Goal: Navigation & Orientation: Find specific page/section

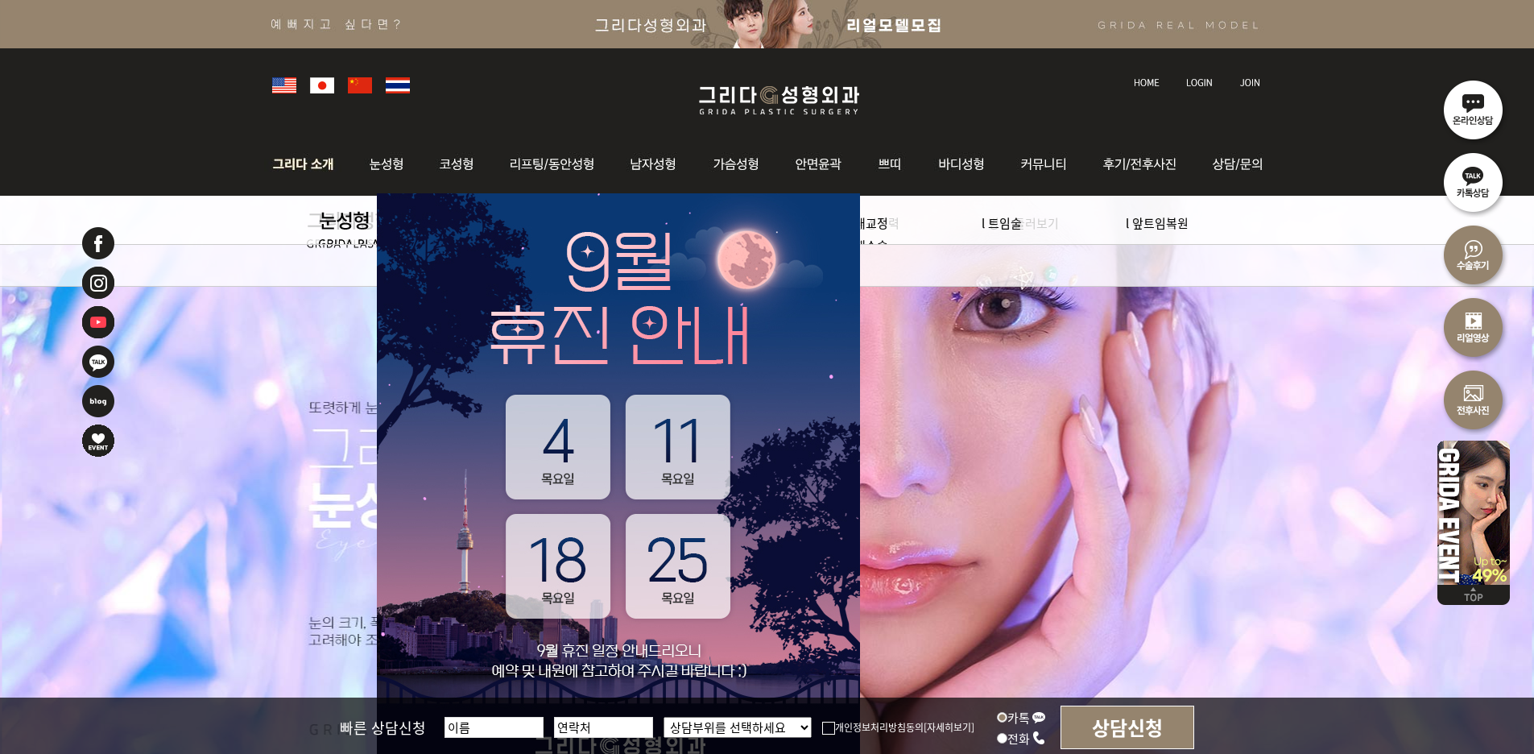
click at [308, 161] on img at bounding box center [307, 164] width 87 height 63
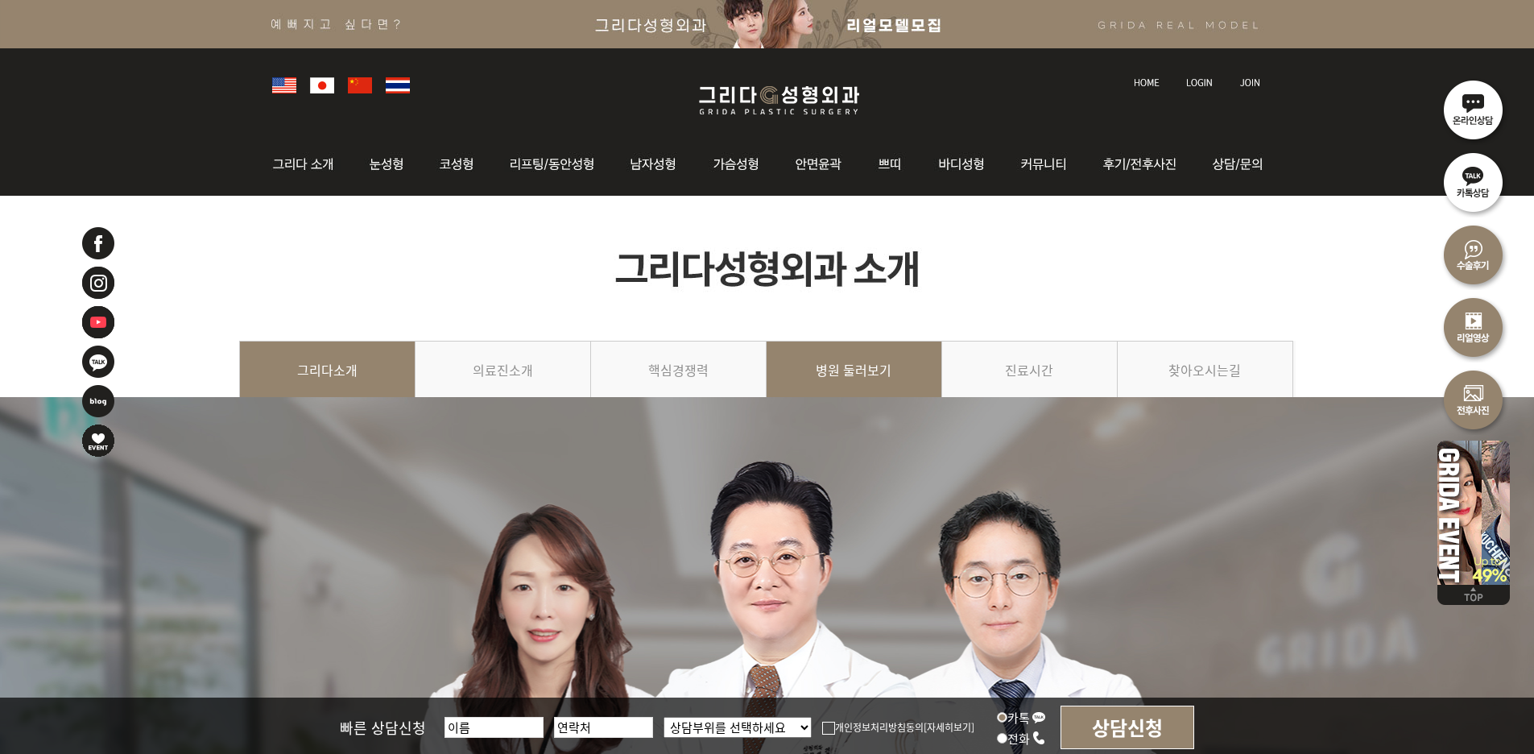
click at [895, 366] on link "병원 둘러보기" at bounding box center [853, 377] width 175 height 73
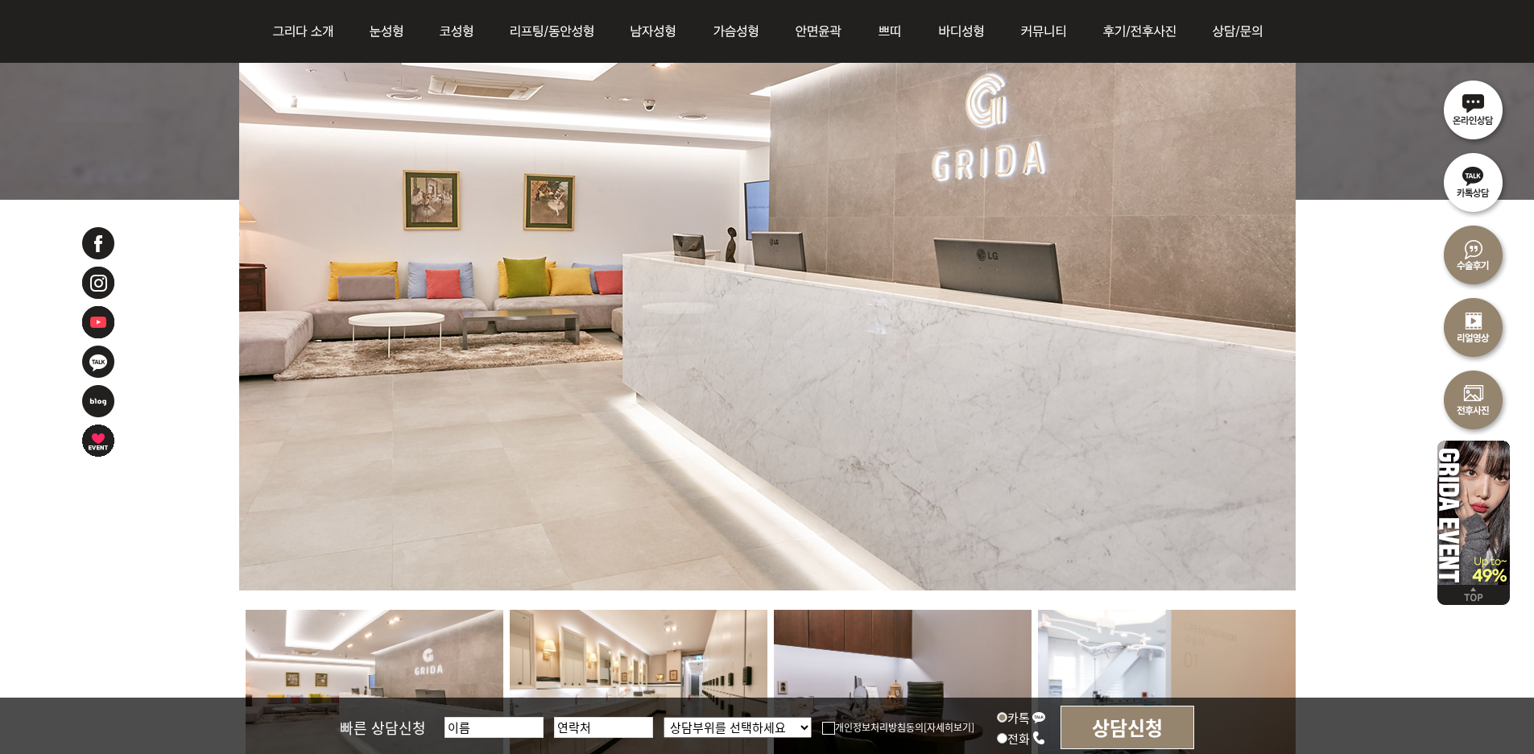
scroll to position [1127, 0]
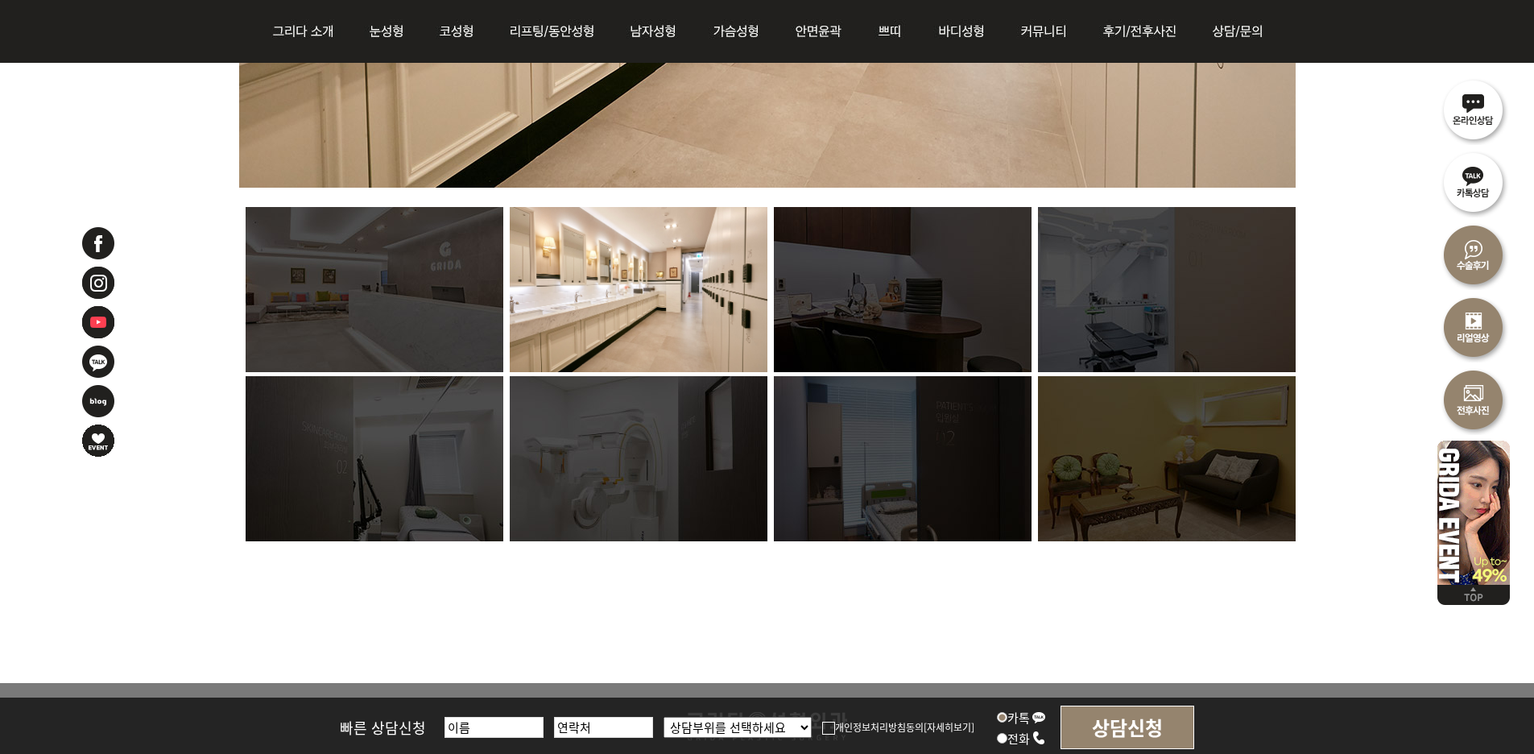
click at [1160, 485] on img at bounding box center [1167, 458] width 258 height 165
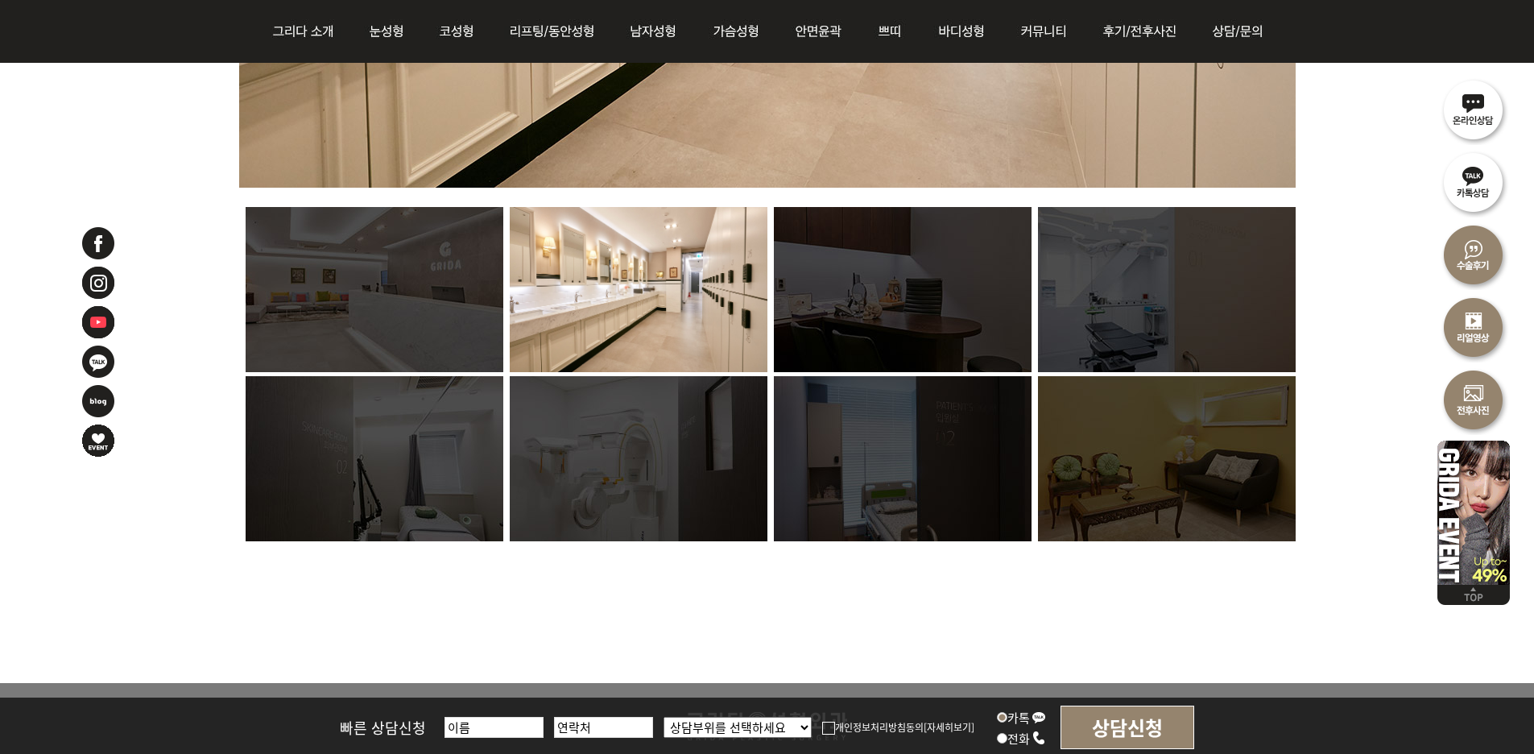
click at [350, 307] on img at bounding box center [375, 289] width 258 height 165
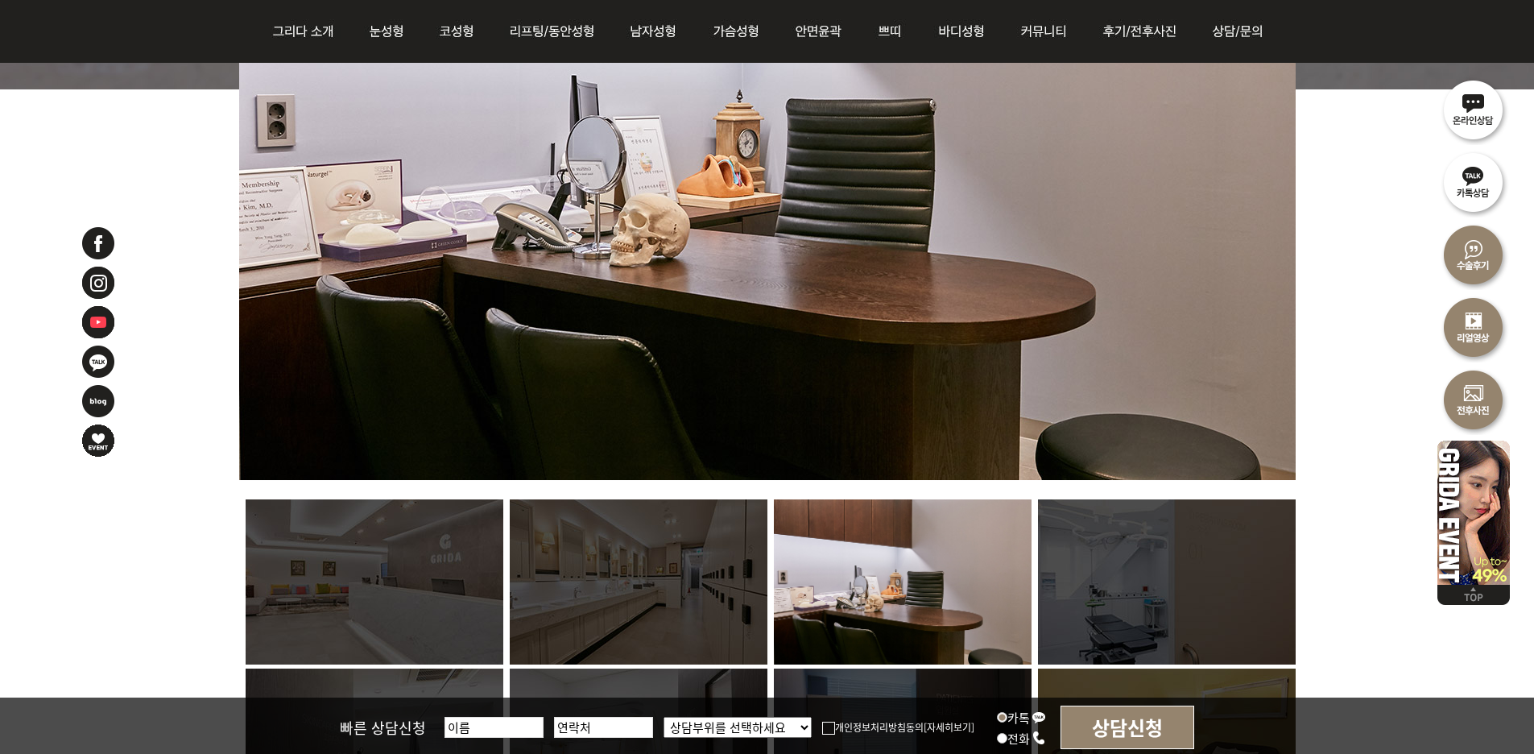
scroll to position [886, 0]
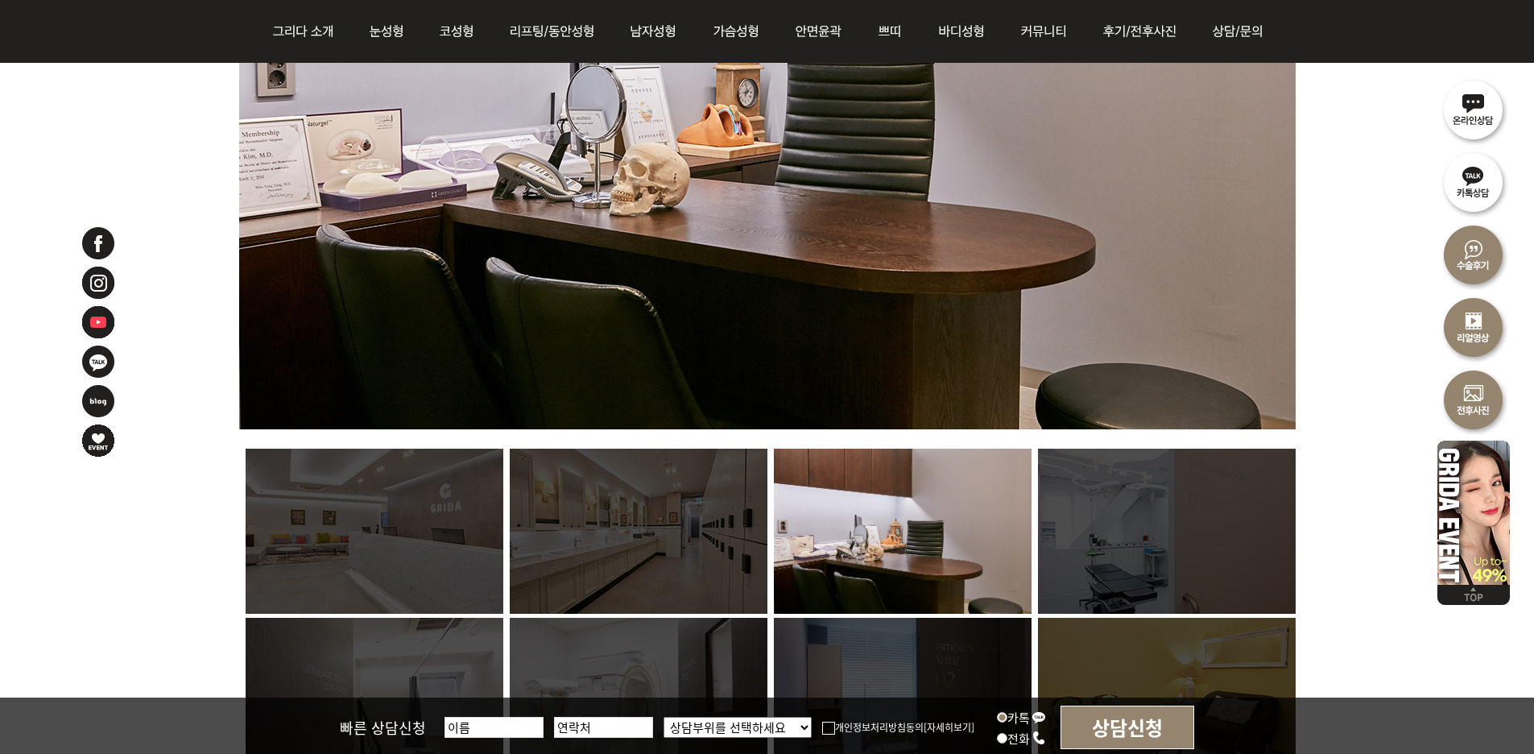
click at [529, 561] on img at bounding box center [639, 530] width 258 height 165
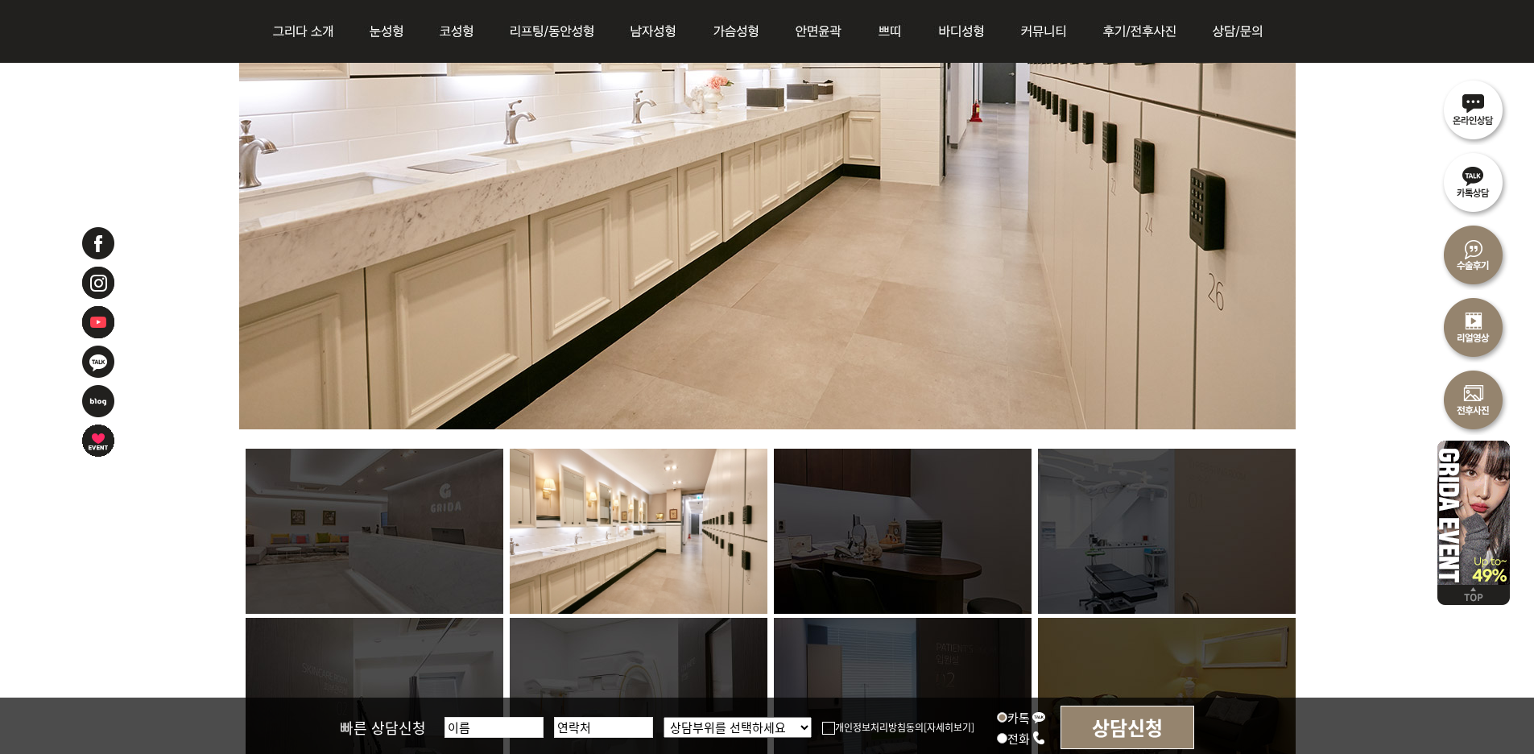
click at [445, 530] on img at bounding box center [375, 530] width 258 height 165
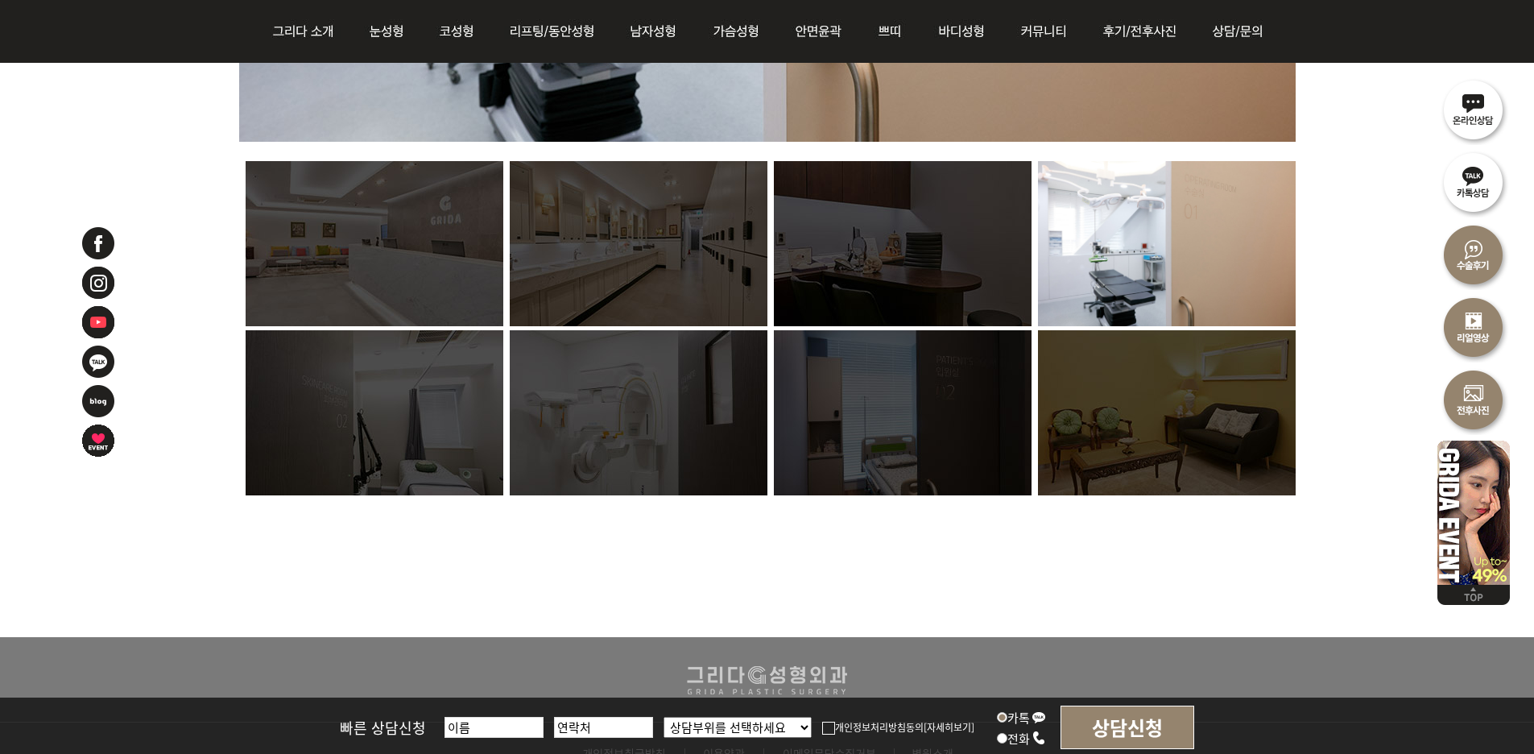
scroll to position [1288, 0]
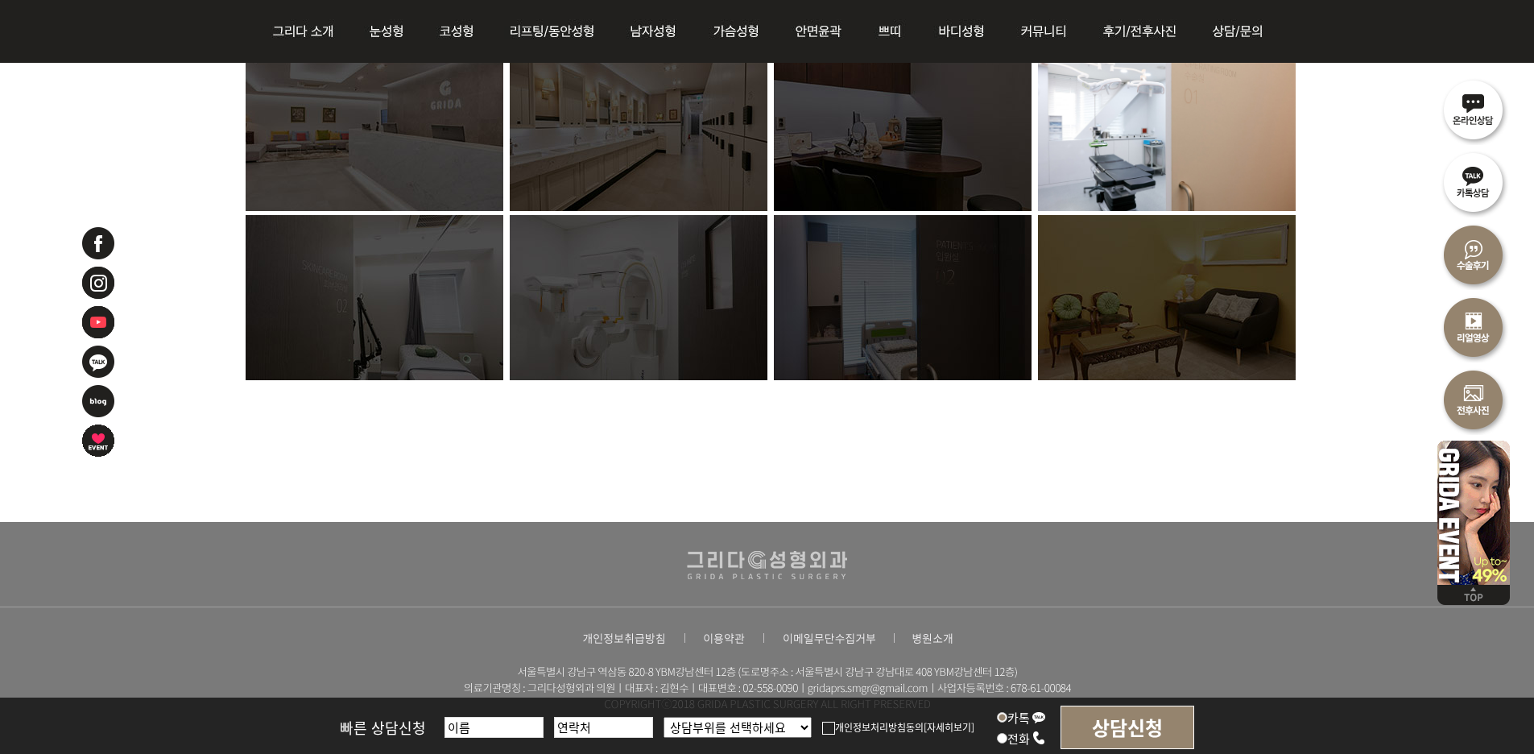
click at [1101, 333] on img at bounding box center [1167, 297] width 258 height 165
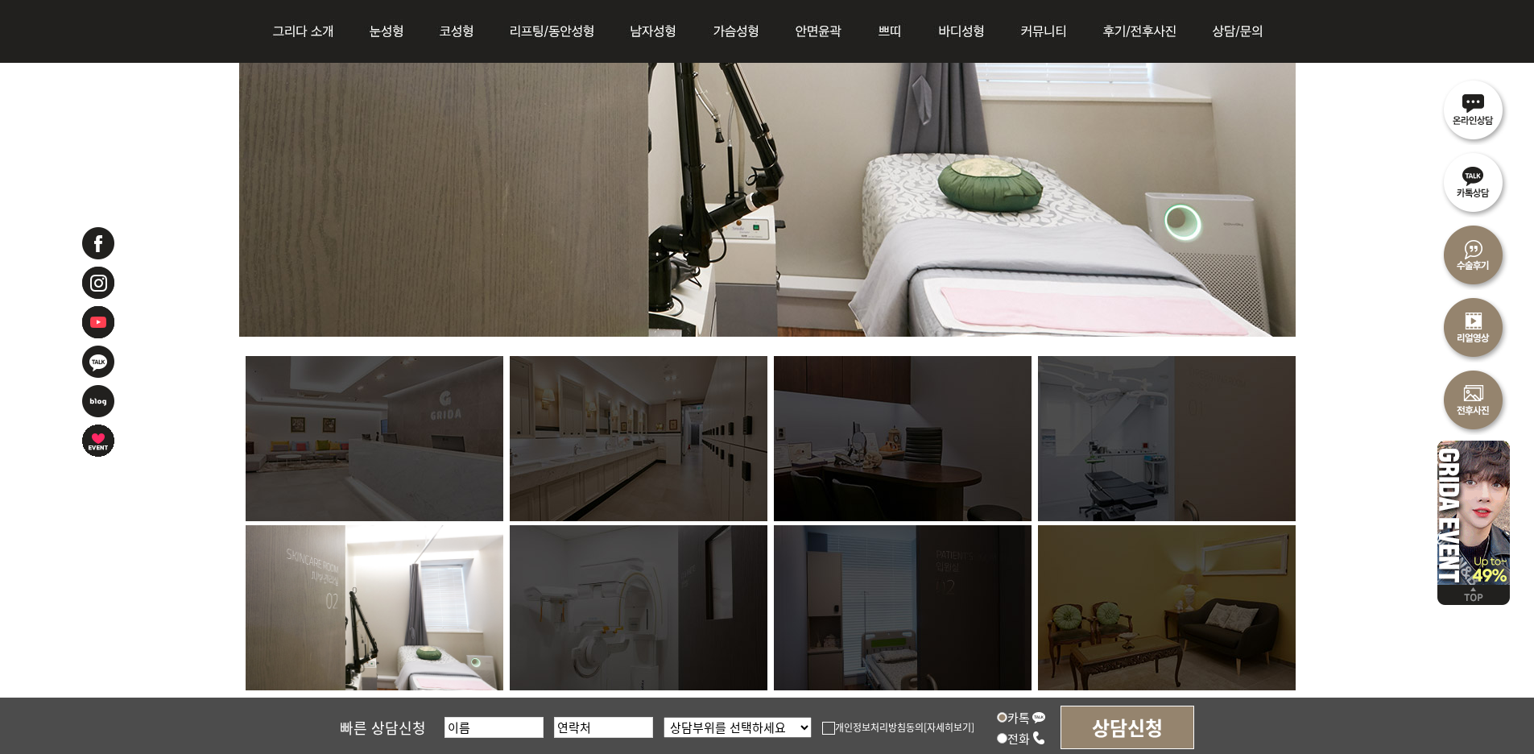
scroll to position [1047, 0]
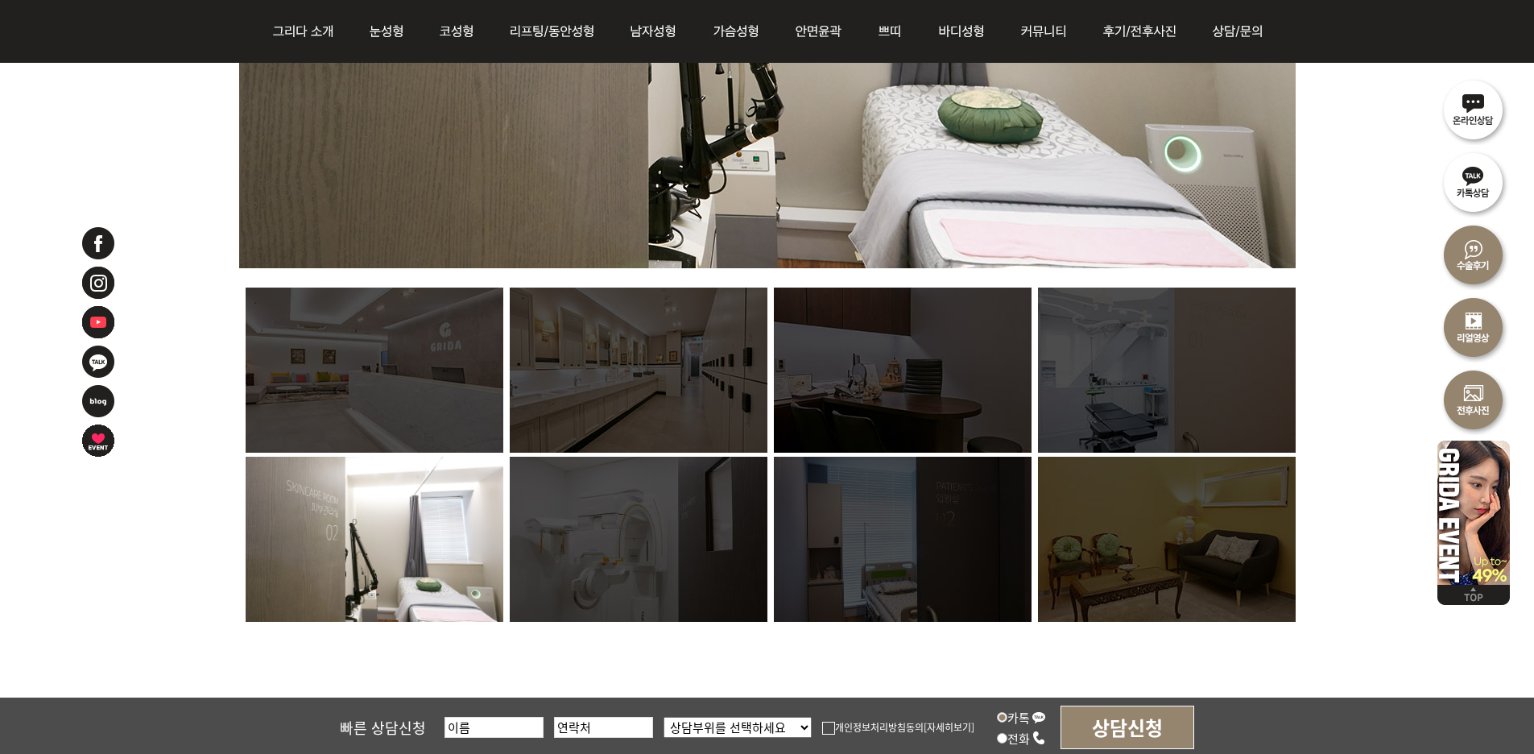
click at [1091, 564] on img at bounding box center [1167, 538] width 258 height 165
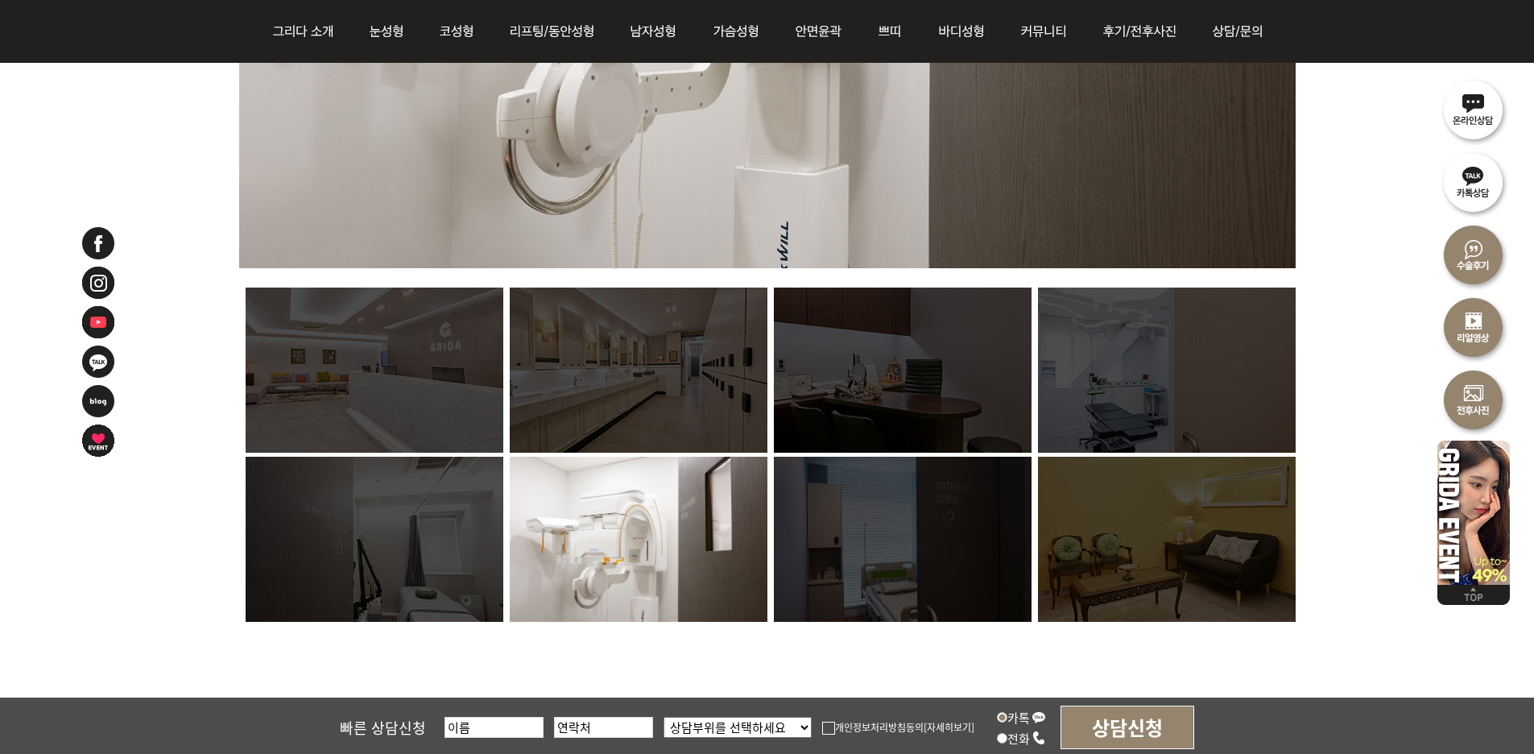
click at [1125, 605] on img at bounding box center [1167, 538] width 258 height 165
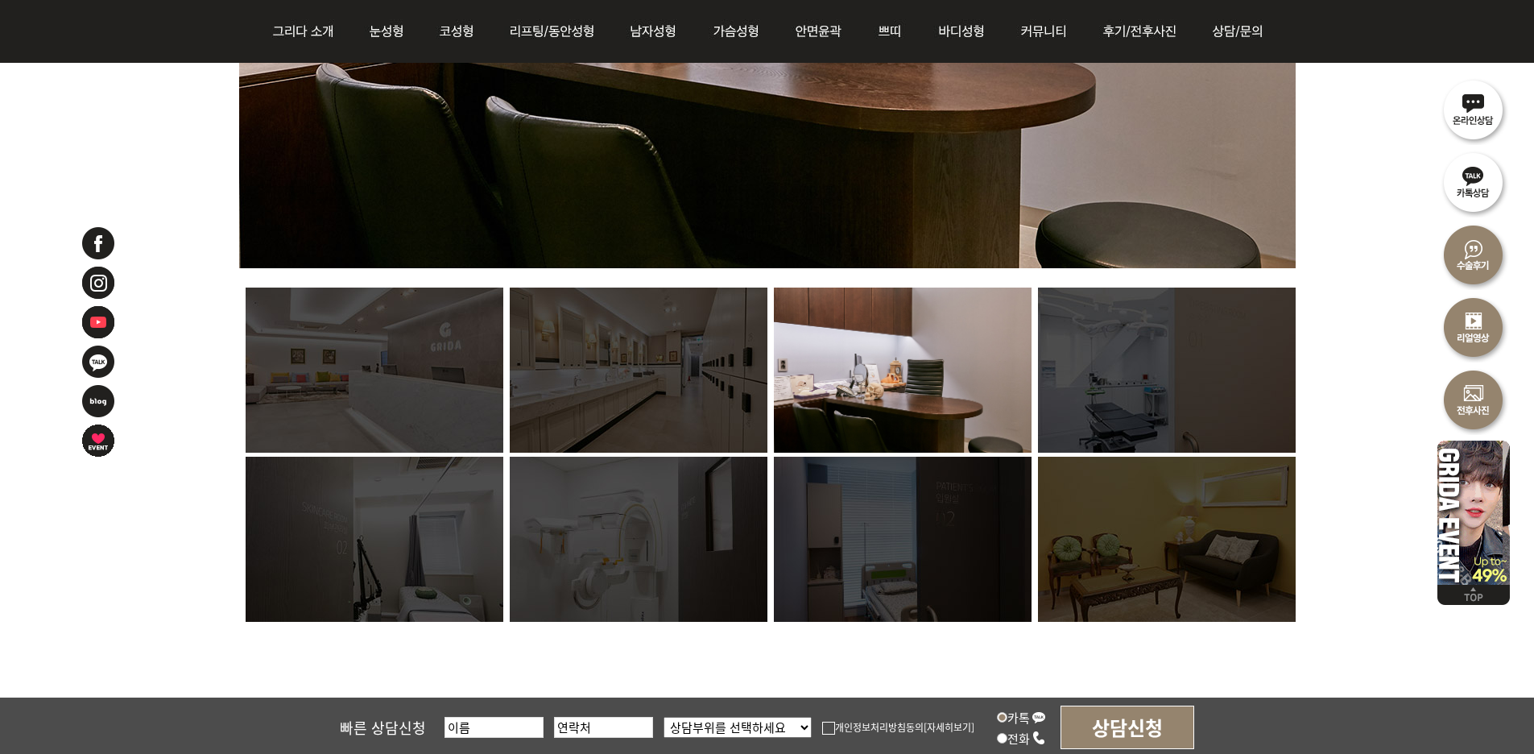
click at [199, 629] on div at bounding box center [767, 26] width 1534 height 1476
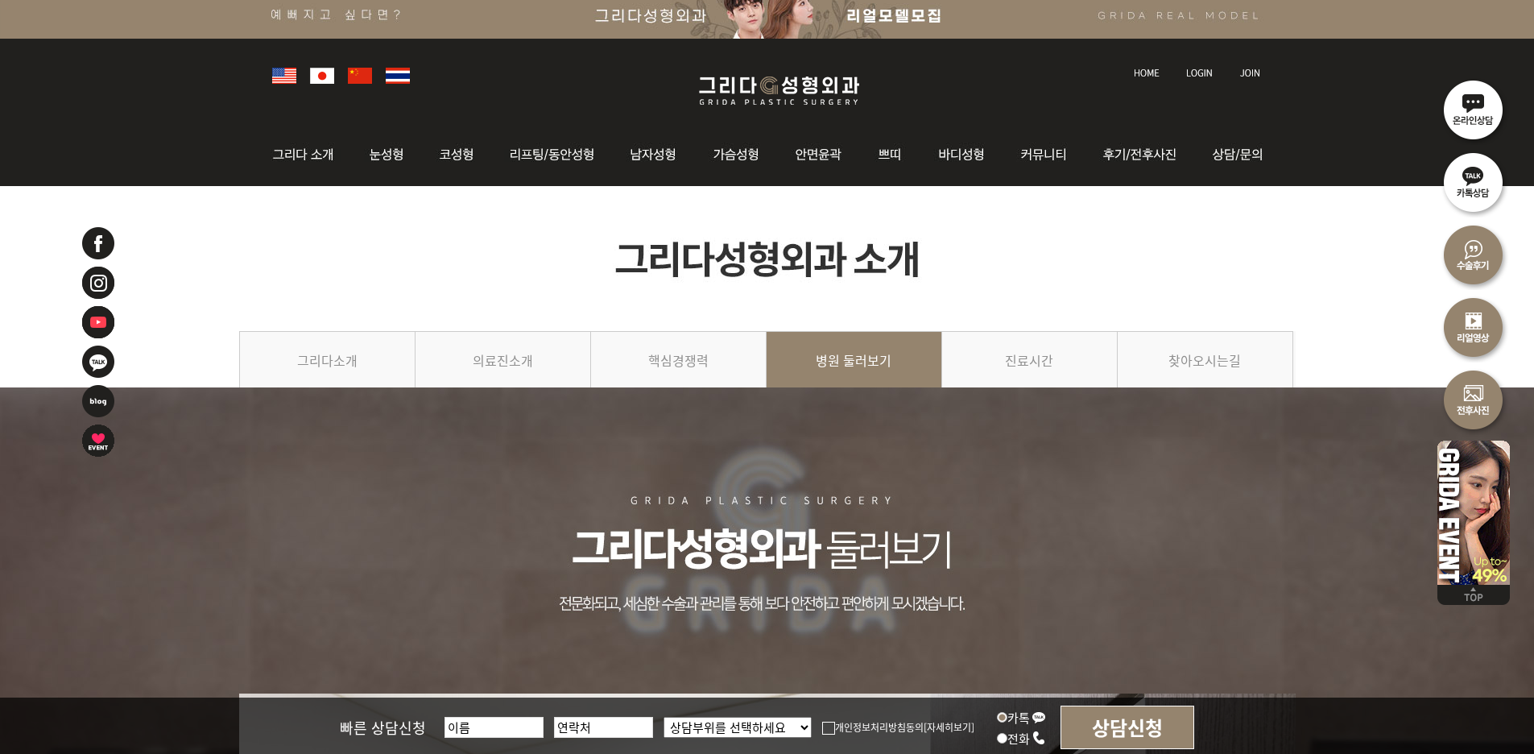
scroll to position [0, 0]
